Goal: Transaction & Acquisition: Purchase product/service

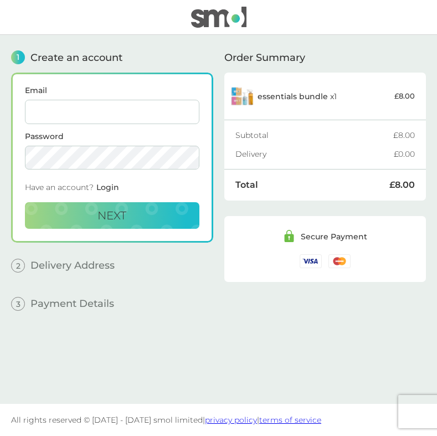
click at [53, 120] on input "Email" at bounding box center [112, 112] width 175 height 24
type input "[PERSON_NAME][EMAIL_ADDRESS][PERSON_NAME][DOMAIN_NAME]"
click at [68, 215] on button "Next" at bounding box center [112, 215] width 175 height 27
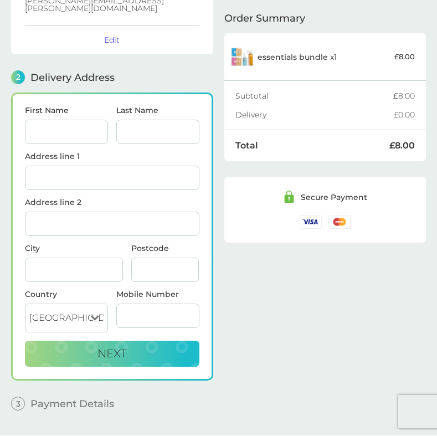
scroll to position [111, 0]
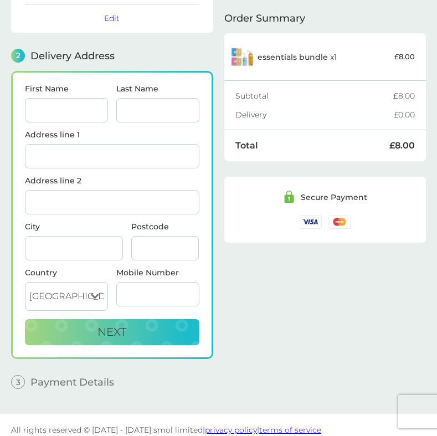
click at [84, 100] on input "First Name" at bounding box center [66, 110] width 83 height 24
type input "[PERSON_NAME]"
type input "Iley"
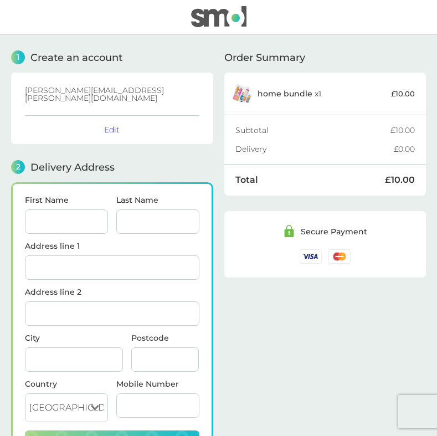
click at [67, 216] on input "First Name" at bounding box center [66, 222] width 83 height 24
type input "[PERSON_NAME]"
type input "Iley"
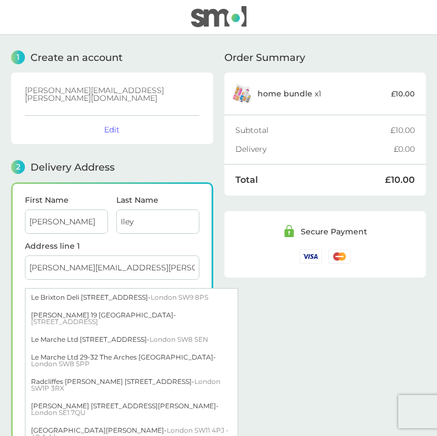
drag, startPoint x: 132, startPoint y: 263, endPoint x: 0, endPoint y: 262, distance: 132.5
click at [0, 262] on div "1 Create an account helen.iley@outlook.com Edit 2 Delivery Address First Name H…" at bounding box center [218, 280] width 437 height 491
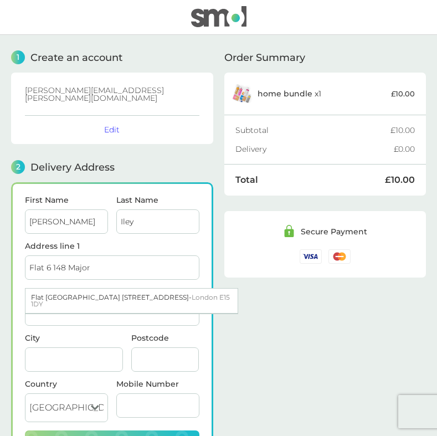
click at [147, 289] on div "Flat 6 Metro Building 148 Major Road - London E15 1DY" at bounding box center [131, 301] width 212 height 24
type input "Flat 6, Metro Building"
type input "148 Major Road"
type input "London"
type input "E15 1DY"
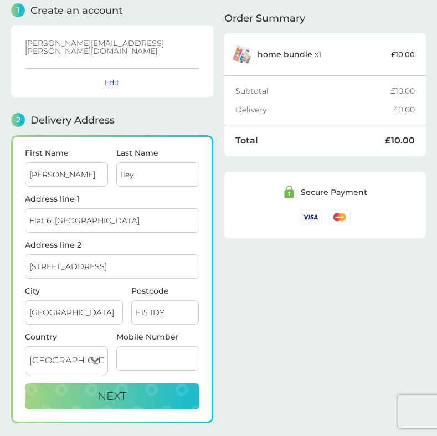
scroll to position [111, 0]
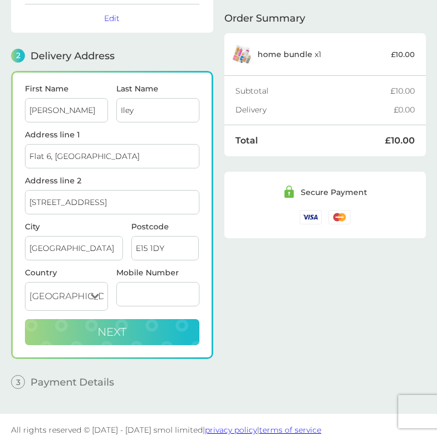
click at [96, 319] on button "Next" at bounding box center [112, 332] width 175 height 27
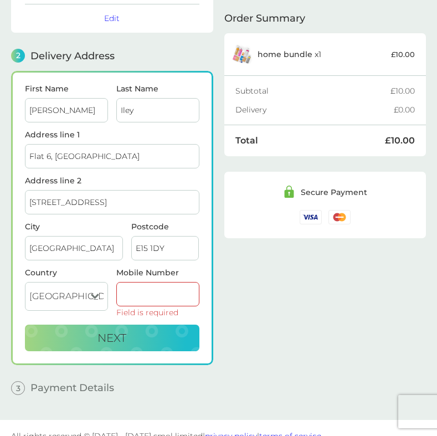
click at [137, 284] on input "Mobile Number" at bounding box center [157, 294] width 83 height 24
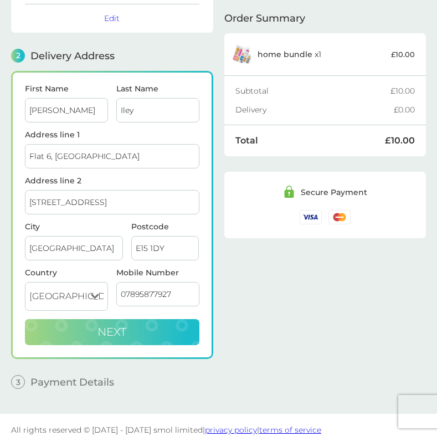
type input "07895877927"
click at [155, 326] on button "Next" at bounding box center [112, 332] width 175 height 27
checkbox input "true"
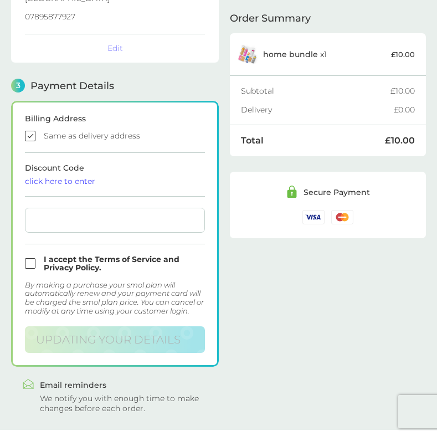
scroll to position [280, 0]
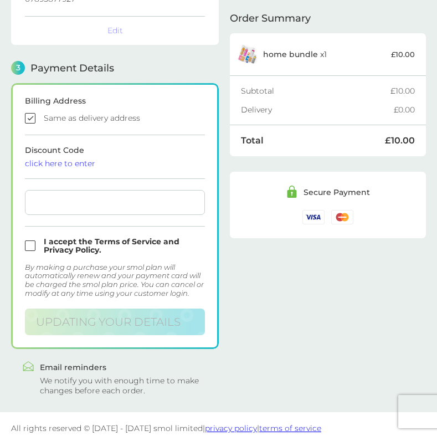
click at [63, 202] on div at bounding box center [115, 202] width 180 height 25
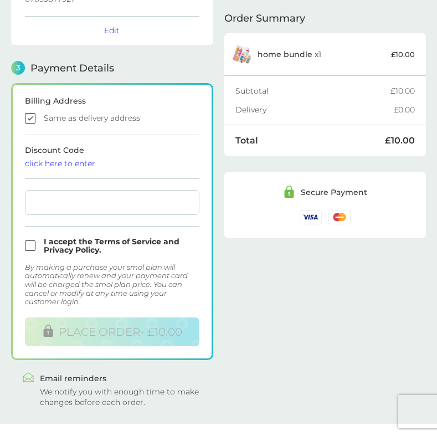
scroll to position [291, 0]
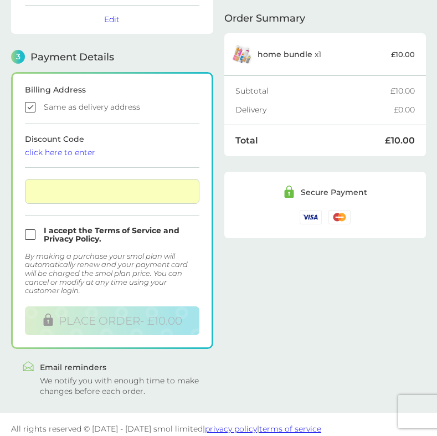
click at [30, 227] on input "checkbox" at bounding box center [112, 235] width 175 height 17
checkbox input "true"
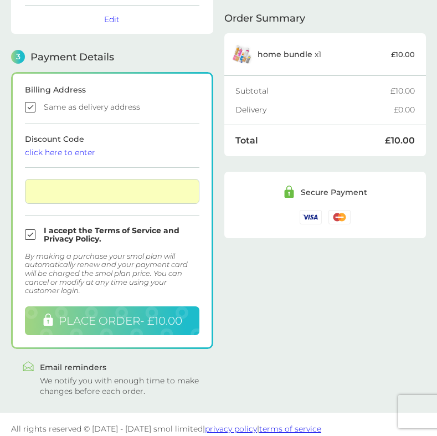
click at [80, 315] on span "PLACE ORDER - £10.00" at bounding box center [121, 320] width 124 height 13
